Goal: Task Accomplishment & Management: Manage account settings

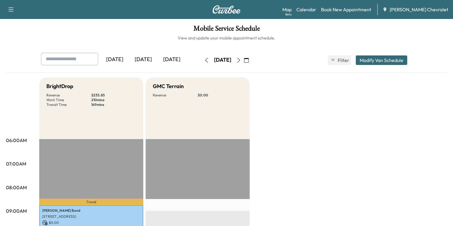
click at [129, 61] on div "[DATE]" at bounding box center [143, 60] width 29 height 14
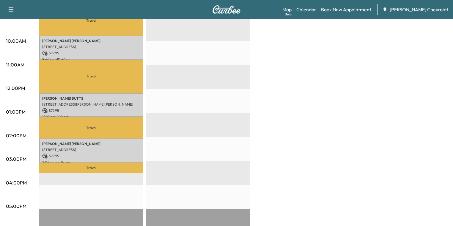
scroll to position [143, 0]
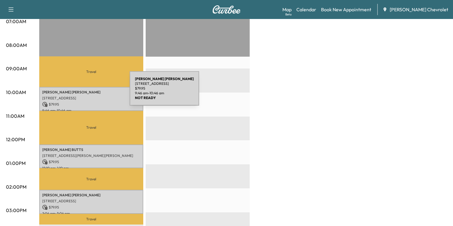
click at [84, 94] on div "[PERSON_NAME] [STREET_ADDRESS] $ 79.95 9:46 am - 10:46 am" at bounding box center [91, 99] width 104 height 24
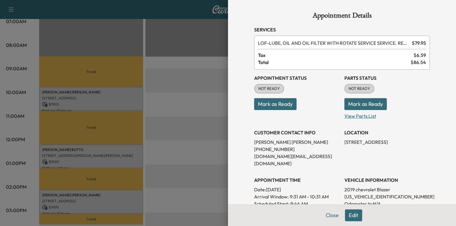
click at [350, 114] on p "View Parts List" at bounding box center [388, 115] width 86 height 10
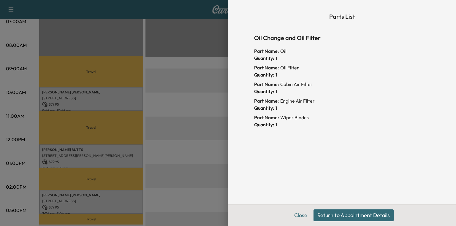
click at [331, 215] on button "Return to Appointment Details" at bounding box center [354, 216] width 80 height 12
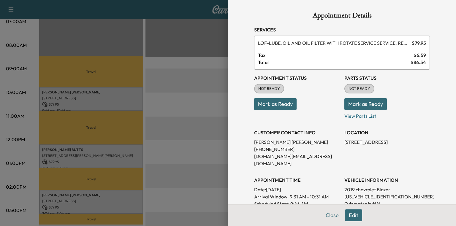
click at [366, 104] on button "Mark as Ready" at bounding box center [366, 104] width 42 height 12
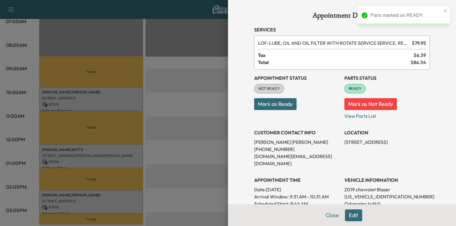
click at [104, 155] on div at bounding box center [228, 113] width 456 height 226
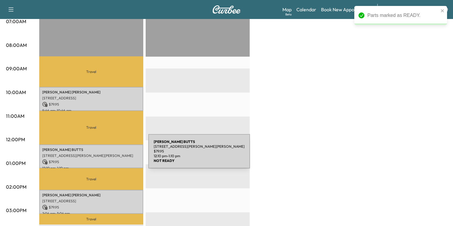
click at [104, 155] on p "[STREET_ADDRESS][PERSON_NAME][PERSON_NAME]" at bounding box center [91, 156] width 98 height 5
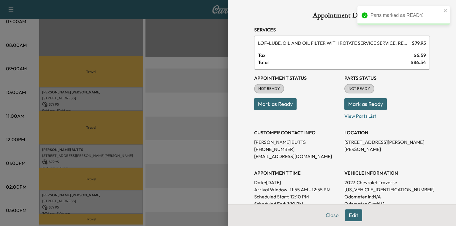
click at [362, 106] on button "Mark as Ready" at bounding box center [366, 104] width 42 height 12
click at [362, 106] on button "Mark as Not Ready" at bounding box center [371, 104] width 53 height 12
click at [361, 116] on p "View Parts List" at bounding box center [388, 115] width 86 height 10
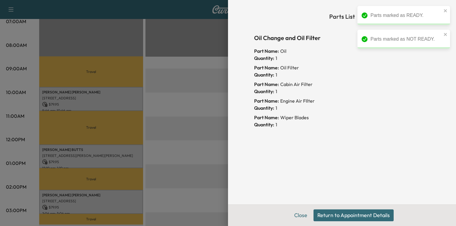
click at [358, 220] on button "Return to Appointment Details" at bounding box center [354, 216] width 80 height 12
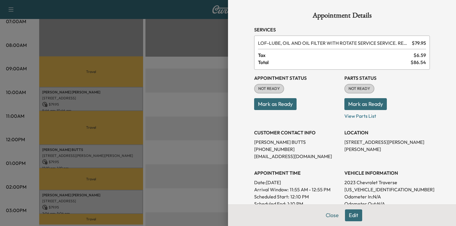
click at [360, 103] on button "Mark as Ready" at bounding box center [366, 104] width 42 height 12
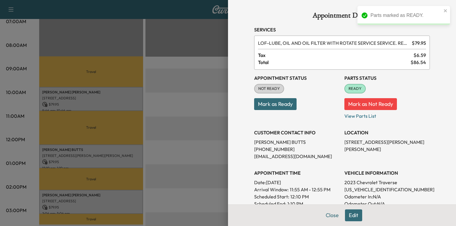
click at [82, 202] on div at bounding box center [228, 113] width 456 height 226
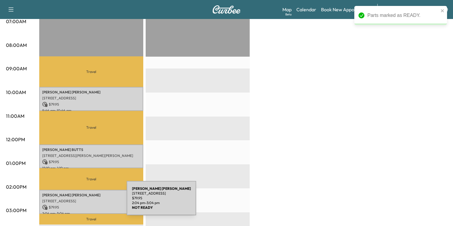
click at [82, 202] on div "[PERSON_NAME] [STREET_ADDRESS] $ 79.95 2:04 pm - 3:04 pm" at bounding box center [91, 202] width 104 height 24
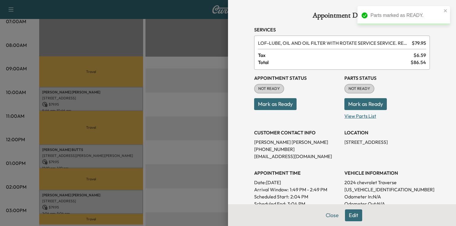
click at [360, 114] on p "View Parts List" at bounding box center [388, 115] width 86 height 10
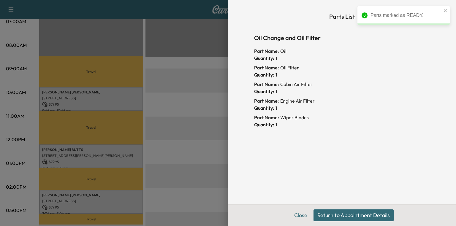
click at [349, 212] on button "Return to Appointment Details" at bounding box center [354, 216] width 80 height 12
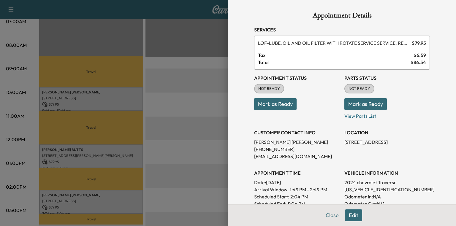
click at [362, 102] on button "Mark as Ready" at bounding box center [366, 104] width 42 height 12
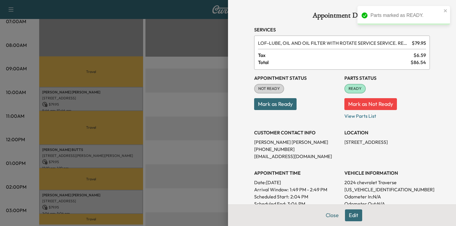
click at [86, 200] on div at bounding box center [228, 113] width 456 height 226
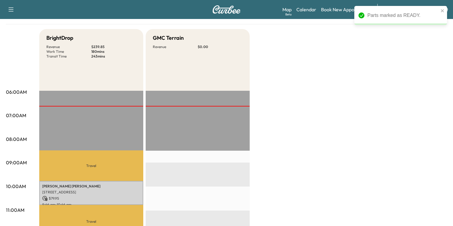
scroll to position [17, 0]
